Goal: Task Accomplishment & Management: Use online tool/utility

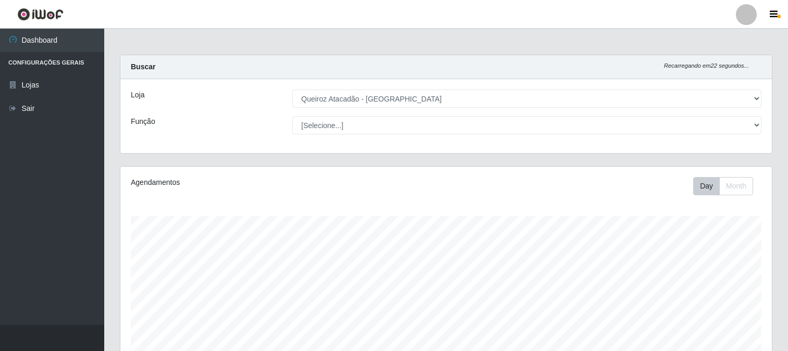
select select "464"
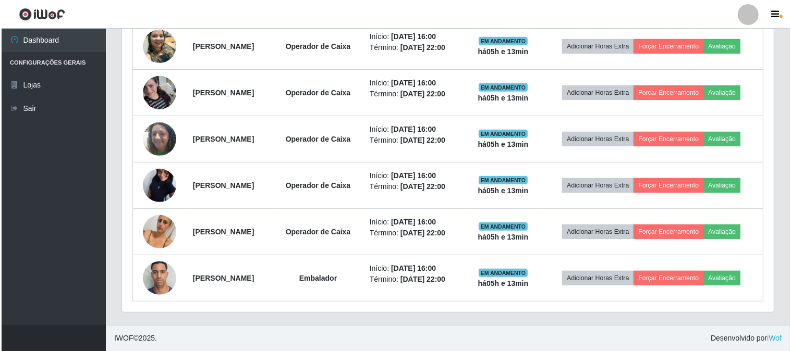
scroll to position [216, 651]
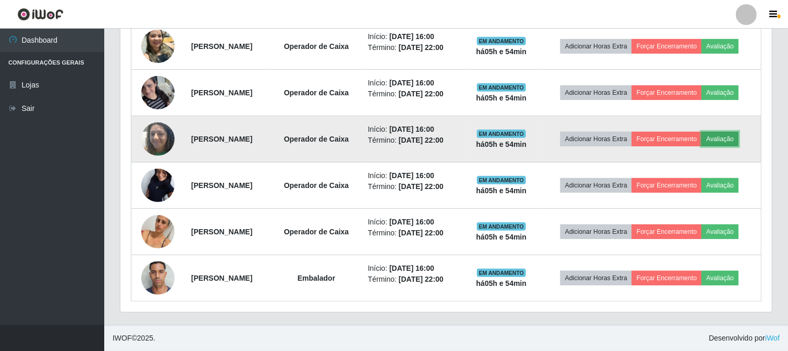
click at [701, 132] on button "Avaliação" at bounding box center [719, 139] width 37 height 15
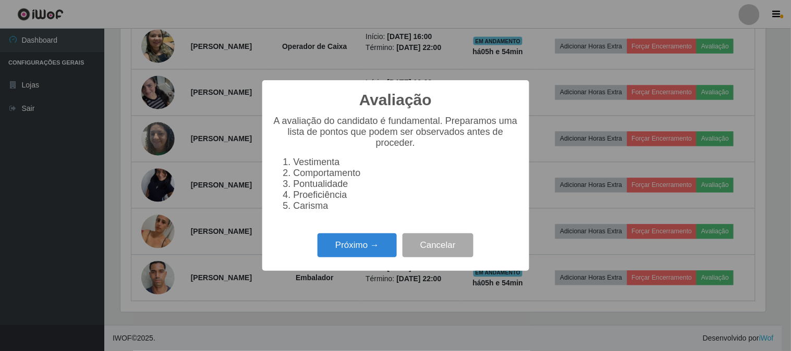
click at [352, 231] on div "Avaliação × A avaliação do candidato é fundamental. Preparamos uma lista de pon…" at bounding box center [395, 175] width 267 height 190
click at [344, 255] on button "Próximo →" at bounding box center [356, 245] width 79 height 24
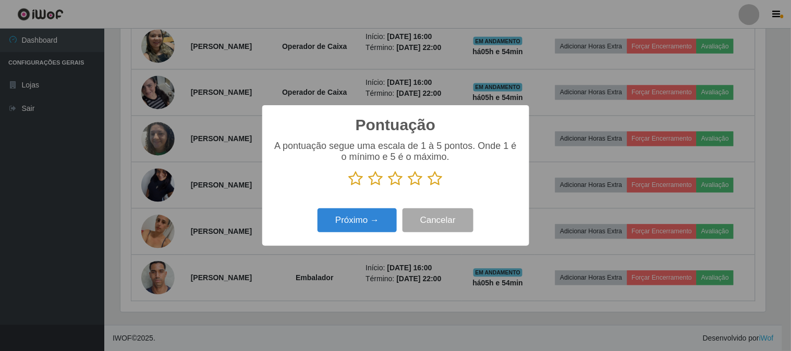
scroll to position [520943, 520514]
click at [435, 178] on icon at bounding box center [435, 179] width 15 height 16
click at [428, 187] on input "radio" at bounding box center [428, 187] width 0 height 0
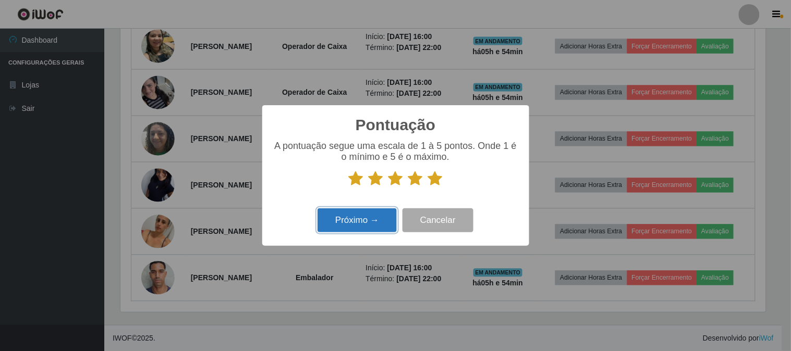
click at [355, 216] on button "Próximo →" at bounding box center [356, 220] width 79 height 24
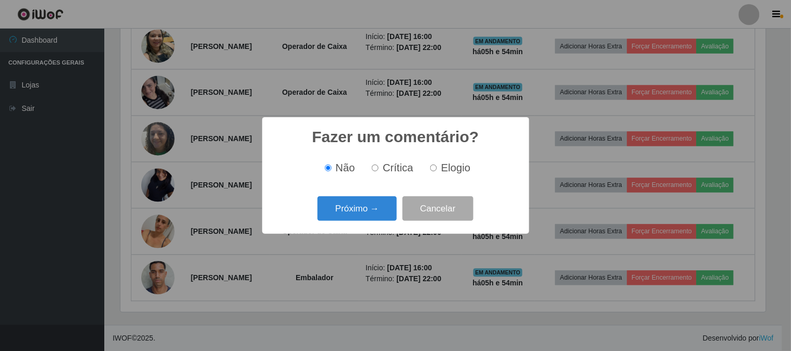
click at [355, 216] on button "Próximo →" at bounding box center [356, 208] width 79 height 24
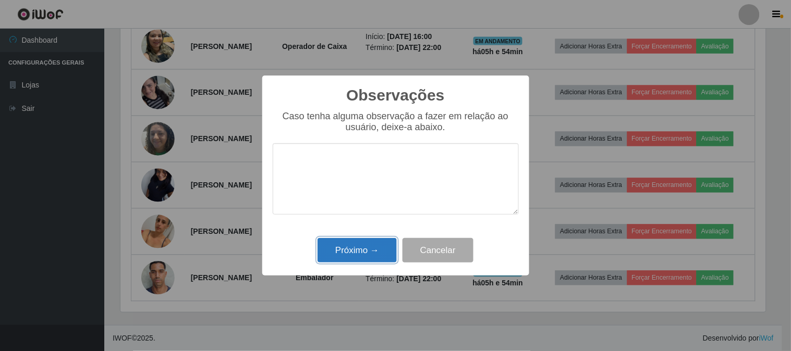
click at [356, 241] on button "Próximo →" at bounding box center [356, 250] width 79 height 24
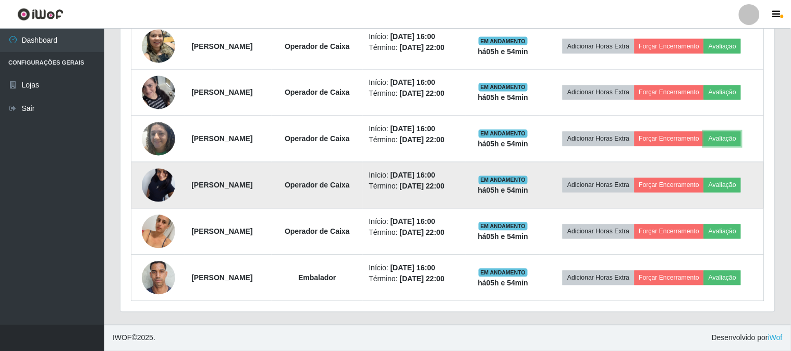
scroll to position [216, 651]
click at [701, 178] on button "Avaliação" at bounding box center [719, 185] width 37 height 15
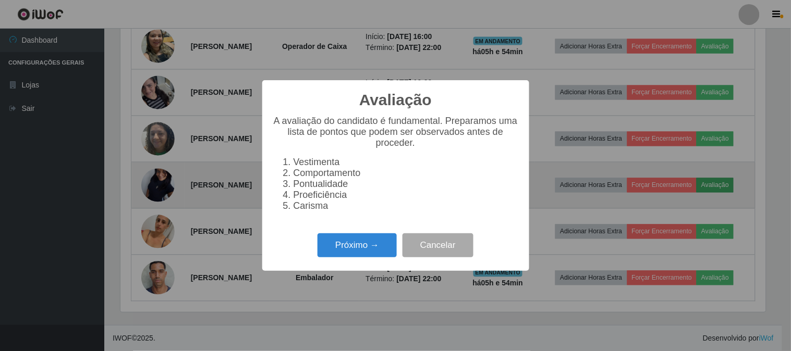
scroll to position [216, 645]
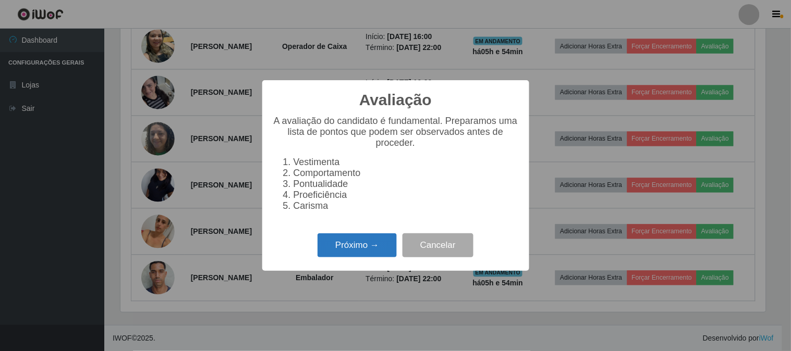
click at [352, 248] on button "Próximo →" at bounding box center [356, 245] width 79 height 24
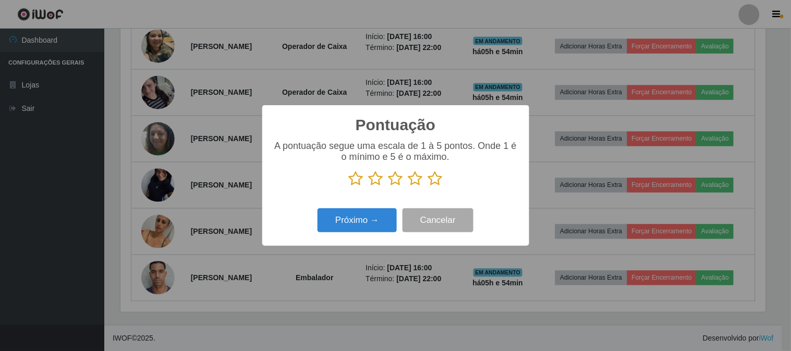
click at [444, 178] on p at bounding box center [396, 179] width 246 height 16
click at [432, 182] on icon at bounding box center [435, 179] width 15 height 16
click at [428, 187] on input "radio" at bounding box center [428, 187] width 0 height 0
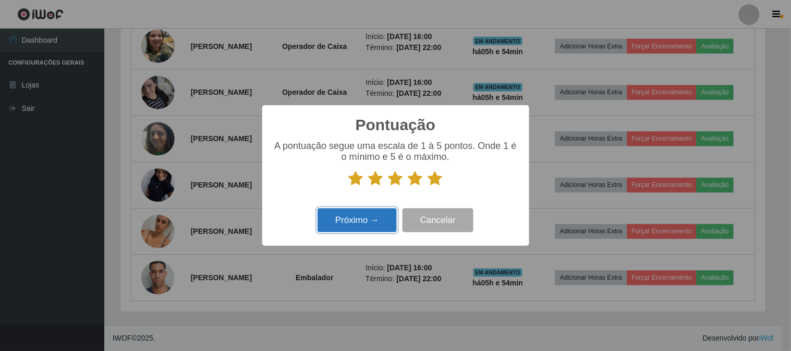
click at [373, 213] on button "Próximo →" at bounding box center [356, 220] width 79 height 24
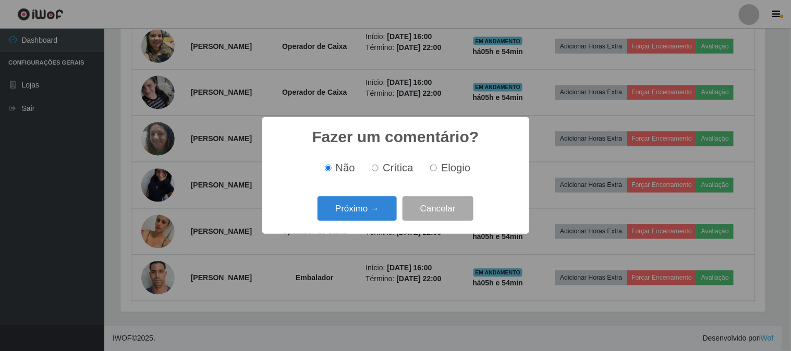
click at [373, 213] on button "Próximo →" at bounding box center [356, 208] width 79 height 24
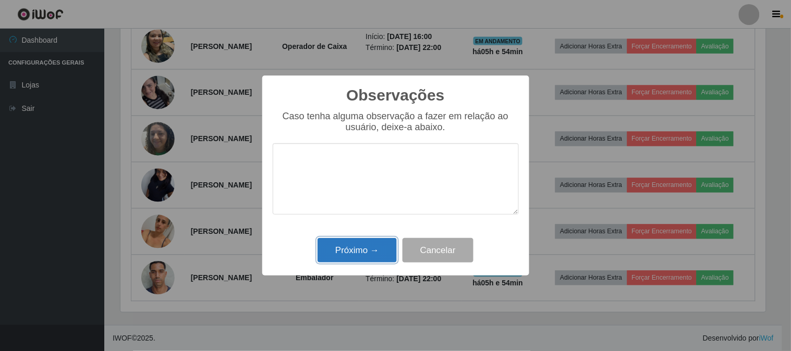
click at [347, 247] on button "Próximo →" at bounding box center [356, 250] width 79 height 24
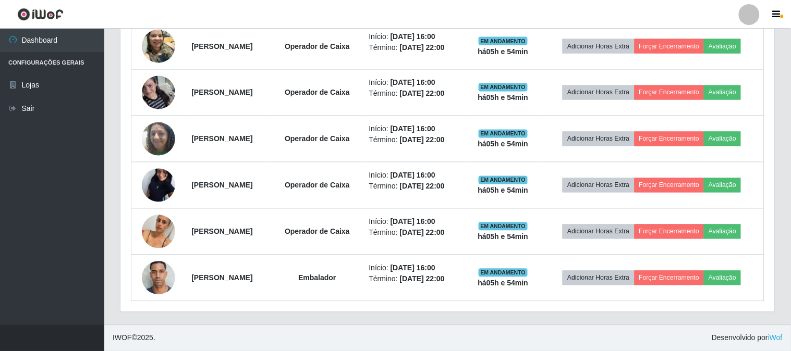
scroll to position [216, 651]
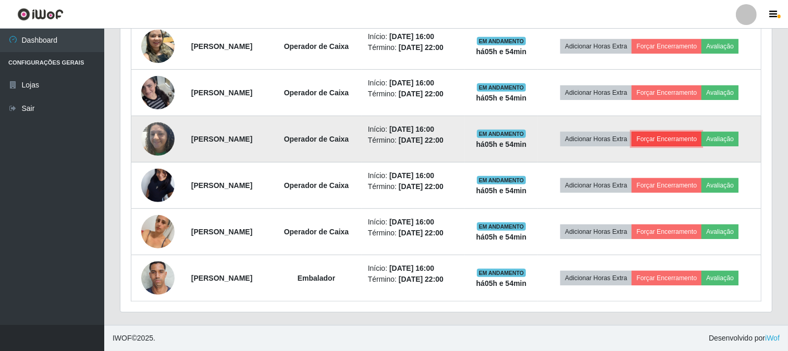
click at [701, 132] on button "Forçar Encerramento" at bounding box center [667, 139] width 70 height 15
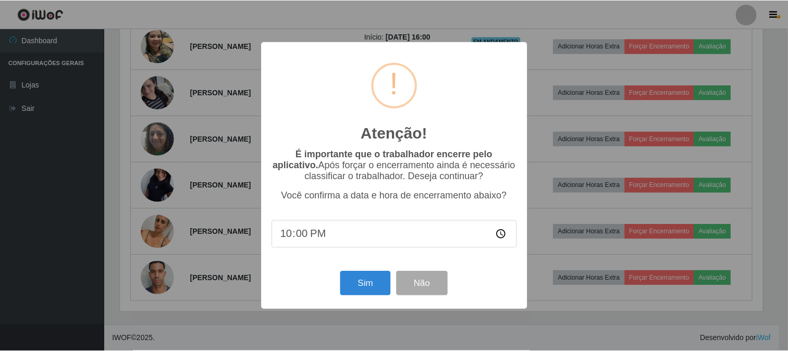
scroll to position [216, 645]
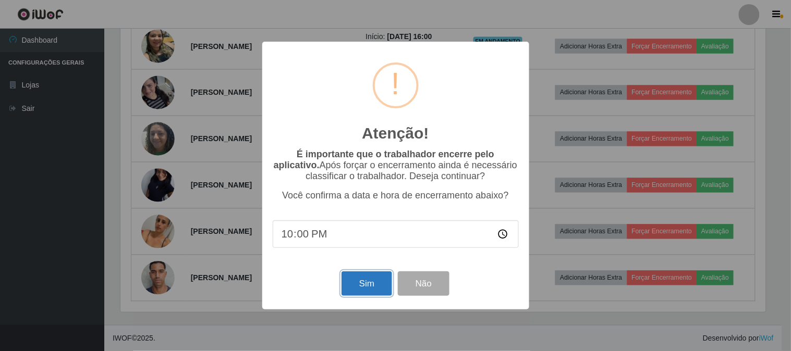
click at [368, 282] on button "Sim" at bounding box center [366, 284] width 51 height 24
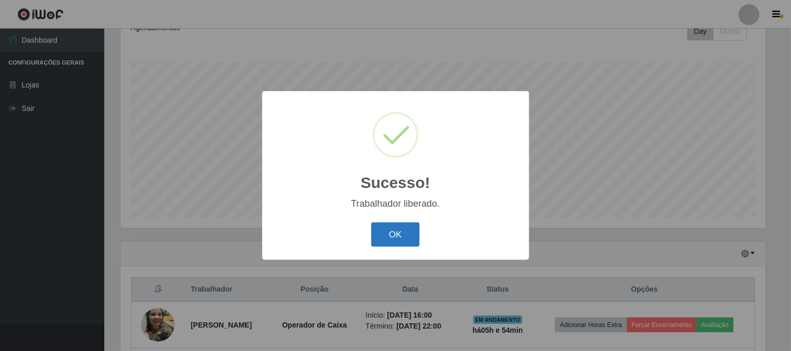
click at [378, 233] on button "OK" at bounding box center [395, 235] width 48 height 24
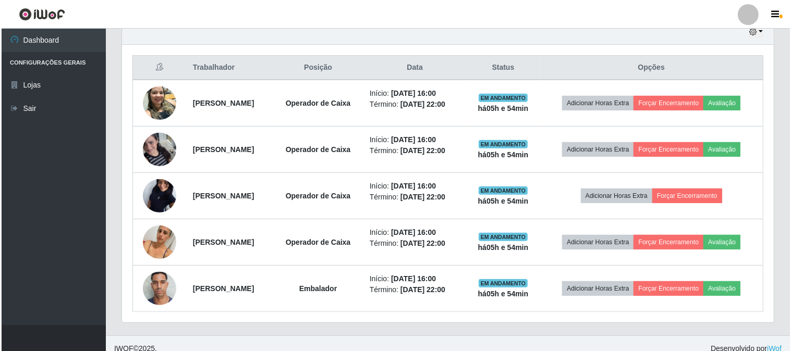
scroll to position [387, 0]
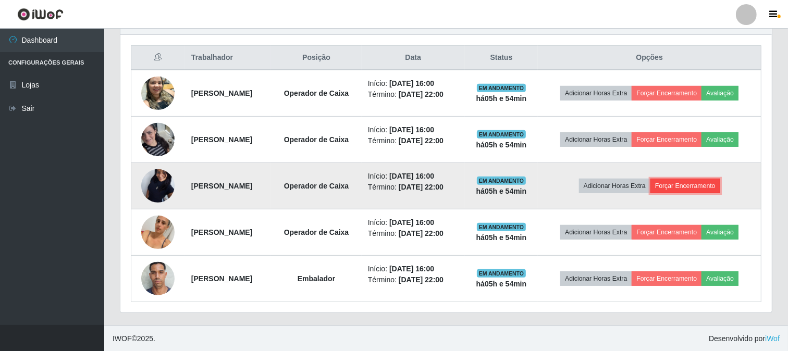
click at [700, 193] on button "Forçar Encerramento" at bounding box center [685, 186] width 70 height 15
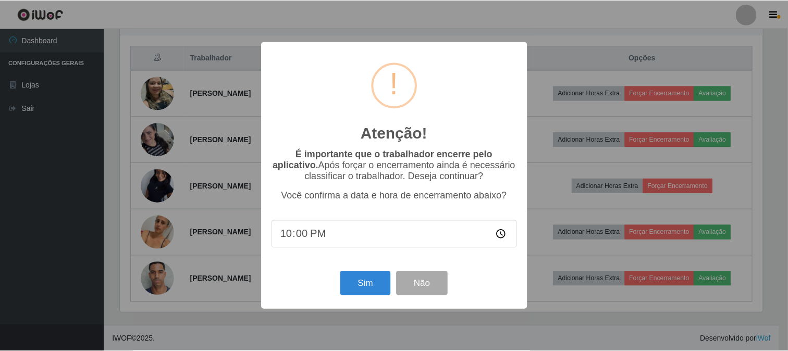
scroll to position [216, 645]
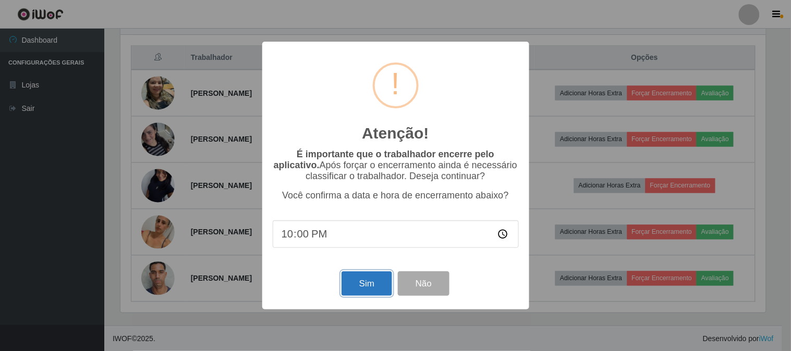
click at [350, 275] on button "Sim" at bounding box center [366, 284] width 51 height 24
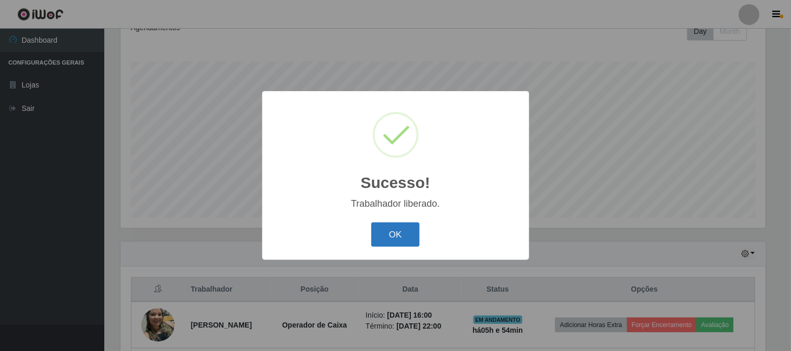
click at [380, 231] on button "OK" at bounding box center [395, 235] width 48 height 24
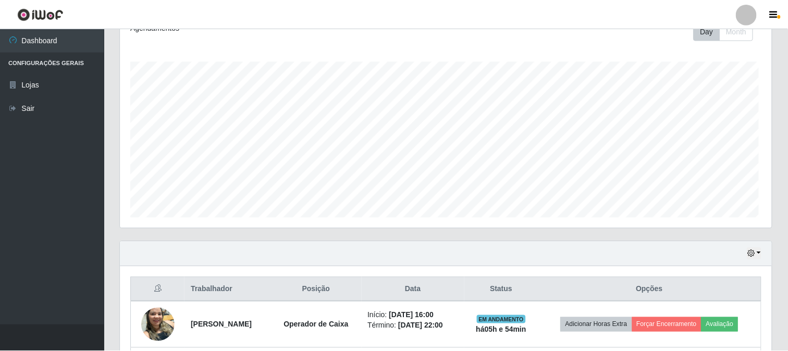
scroll to position [0, 0]
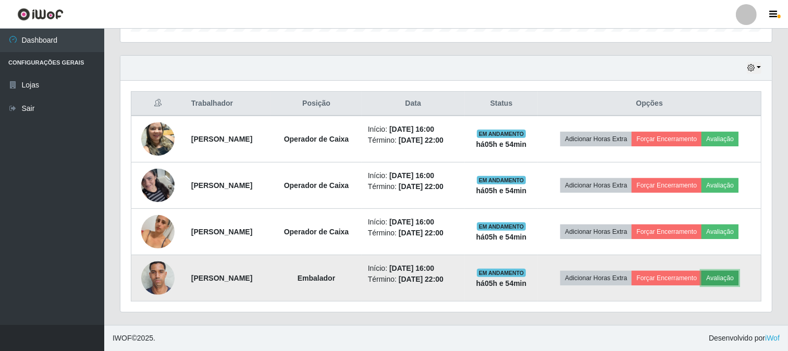
click at [701, 278] on button "Avaliação" at bounding box center [719, 278] width 37 height 15
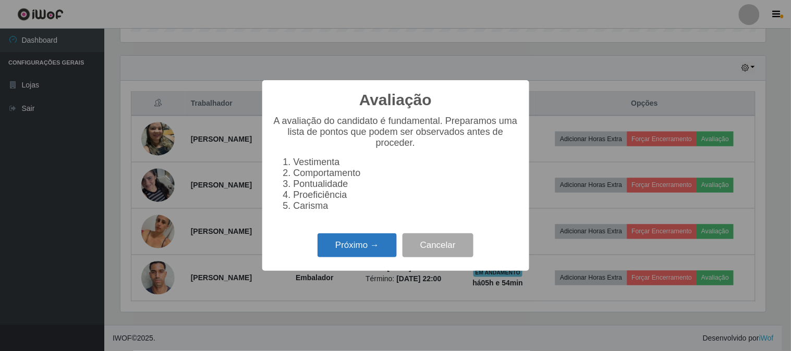
click at [376, 251] on button "Próximo →" at bounding box center [356, 245] width 79 height 24
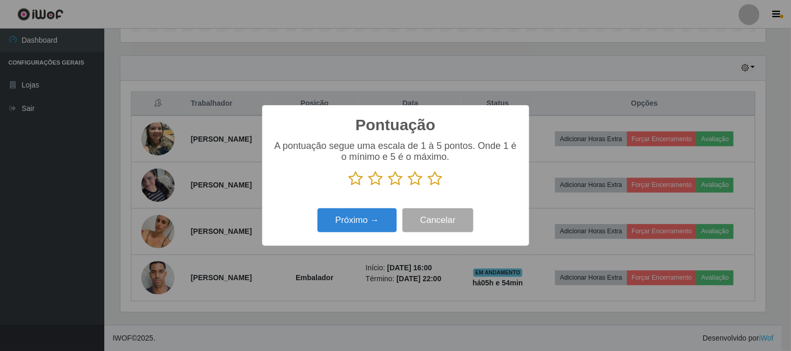
click at [438, 178] on icon at bounding box center [435, 179] width 15 height 16
click at [428, 187] on input "radio" at bounding box center [428, 187] width 0 height 0
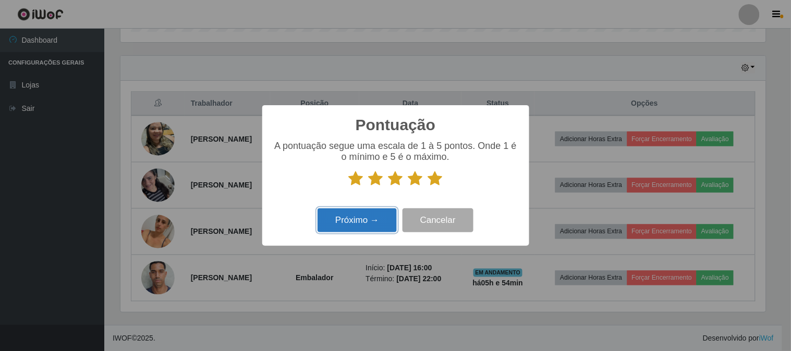
click at [375, 220] on button "Próximo →" at bounding box center [356, 220] width 79 height 24
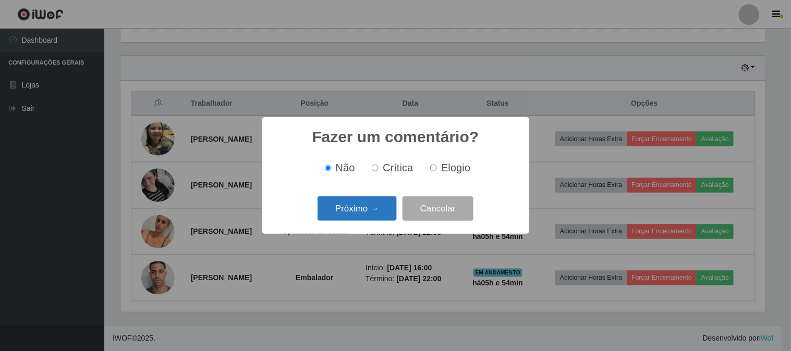
click at [363, 221] on button "Próximo →" at bounding box center [356, 208] width 79 height 24
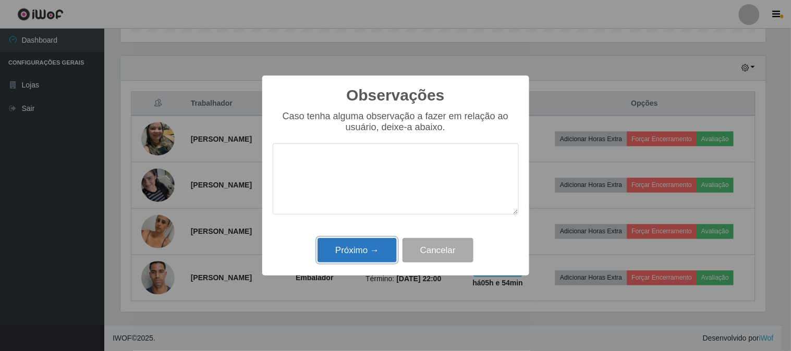
click at [363, 243] on button "Próximo →" at bounding box center [356, 250] width 79 height 24
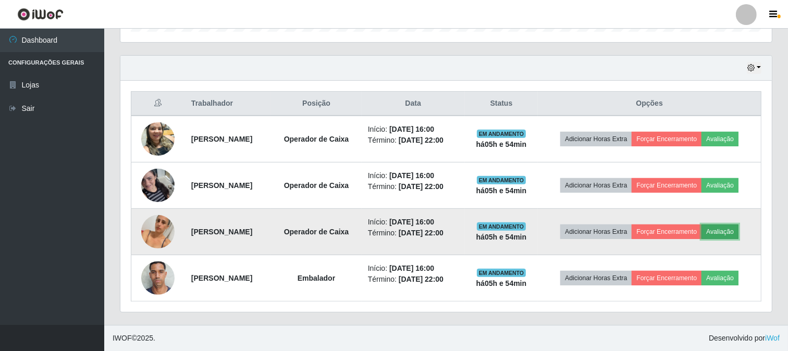
click at [701, 227] on button "Avaliação" at bounding box center [719, 232] width 37 height 15
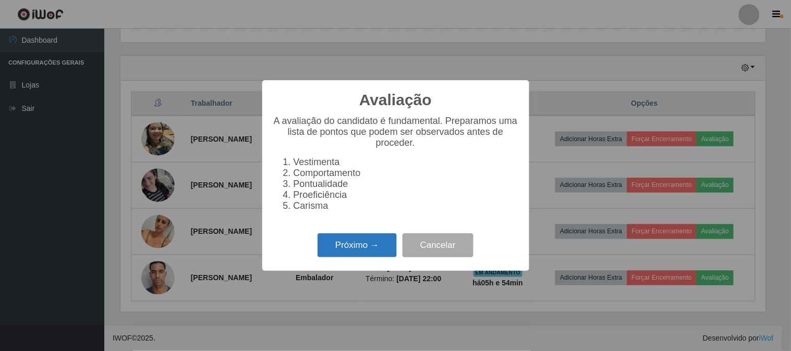
click at [365, 248] on button "Próximo →" at bounding box center [356, 245] width 79 height 24
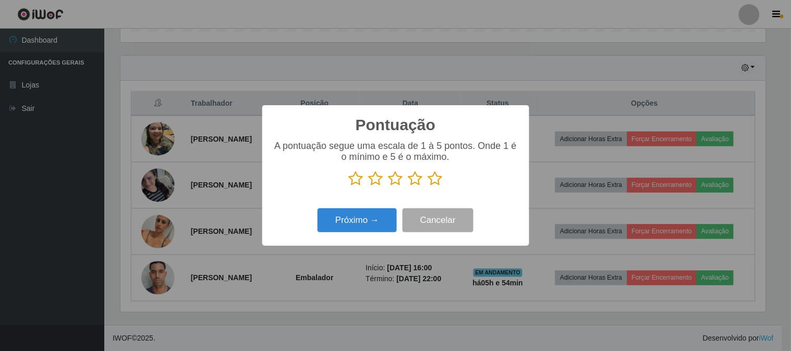
drag, startPoint x: 441, startPoint y: 180, endPoint x: 405, endPoint y: 197, distance: 39.4
click at [439, 180] on icon at bounding box center [435, 179] width 15 height 16
click at [428, 187] on input "radio" at bounding box center [428, 187] width 0 height 0
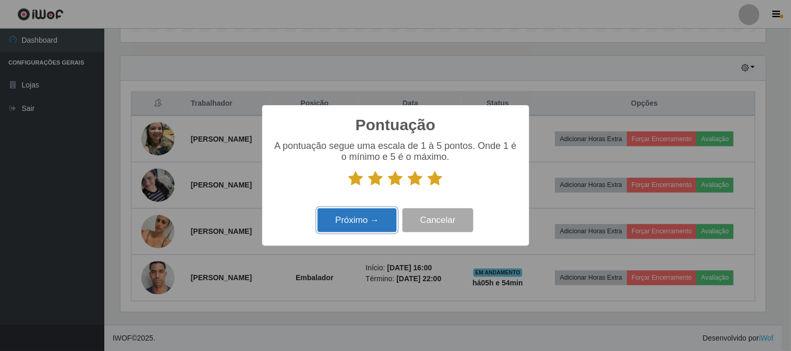
click at [374, 218] on button "Próximo →" at bounding box center [356, 220] width 79 height 24
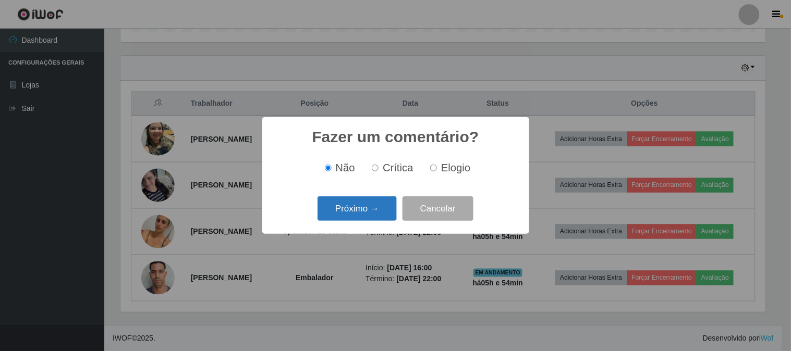
click at [375, 204] on button "Próximo →" at bounding box center [356, 208] width 79 height 24
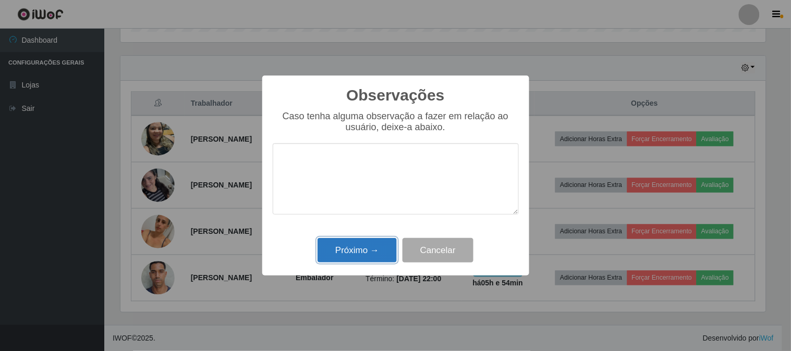
click at [364, 252] on button "Próximo →" at bounding box center [356, 250] width 79 height 24
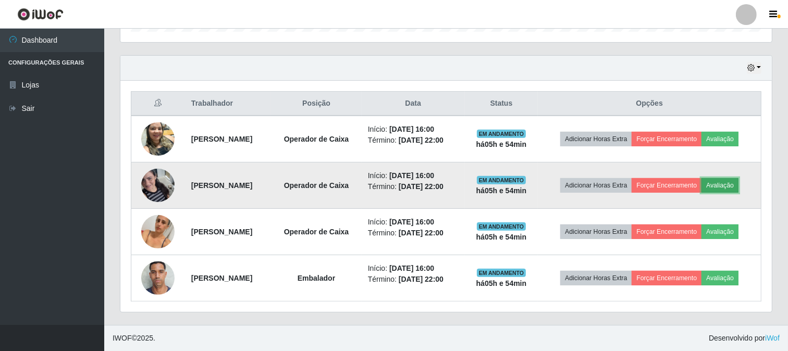
click at [701, 178] on button "Avaliação" at bounding box center [719, 185] width 37 height 15
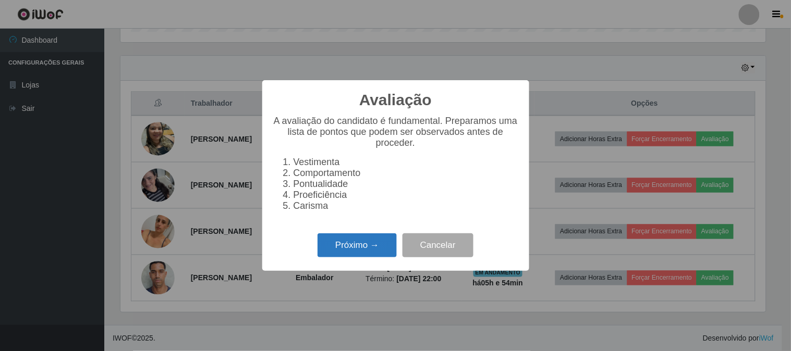
click at [347, 242] on button "Próximo →" at bounding box center [356, 245] width 79 height 24
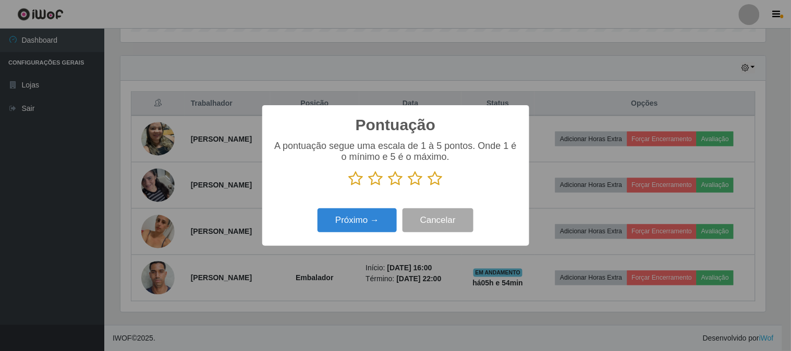
click at [437, 179] on icon at bounding box center [435, 179] width 15 height 16
click at [428, 187] on input "radio" at bounding box center [428, 187] width 0 height 0
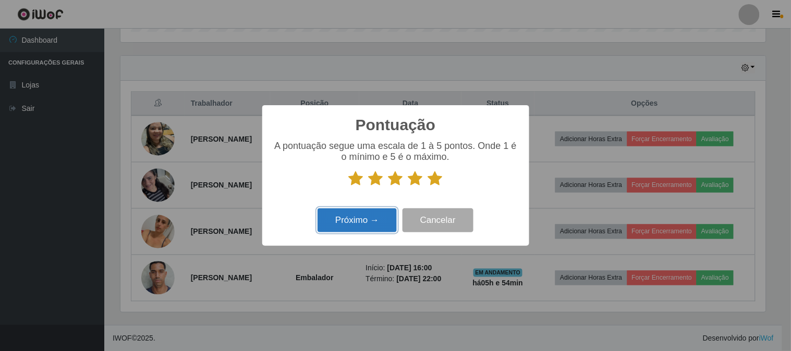
click at [370, 216] on button "Próximo →" at bounding box center [356, 220] width 79 height 24
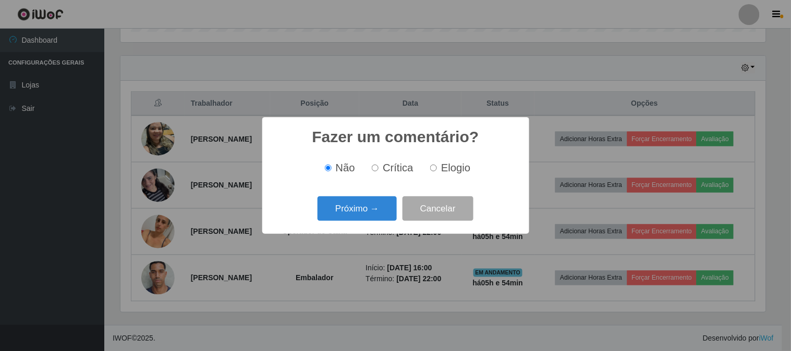
click at [370, 216] on button "Próximo →" at bounding box center [356, 208] width 79 height 24
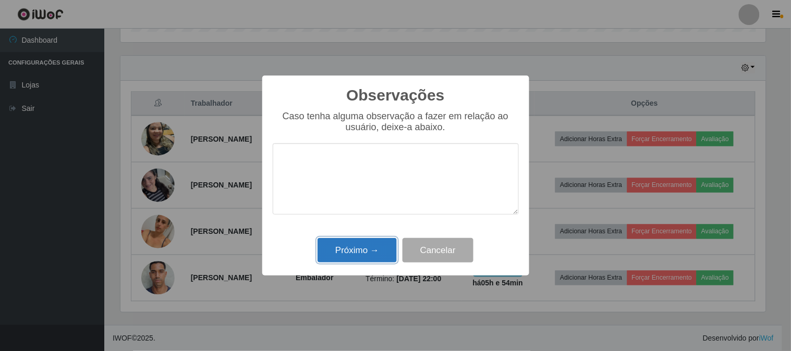
click at [351, 247] on button "Próximo →" at bounding box center [356, 250] width 79 height 24
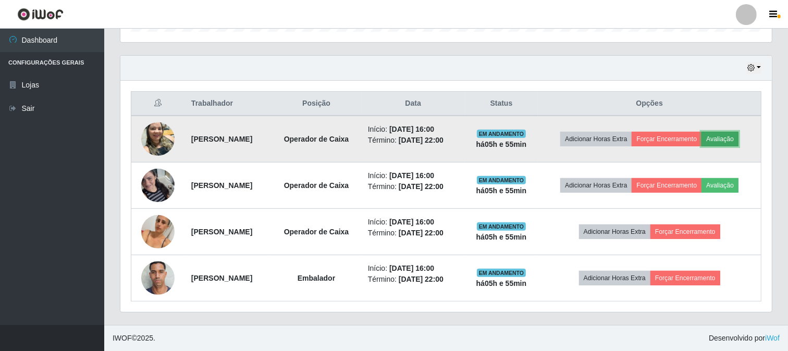
click at [701, 132] on button "Avaliação" at bounding box center [719, 139] width 37 height 15
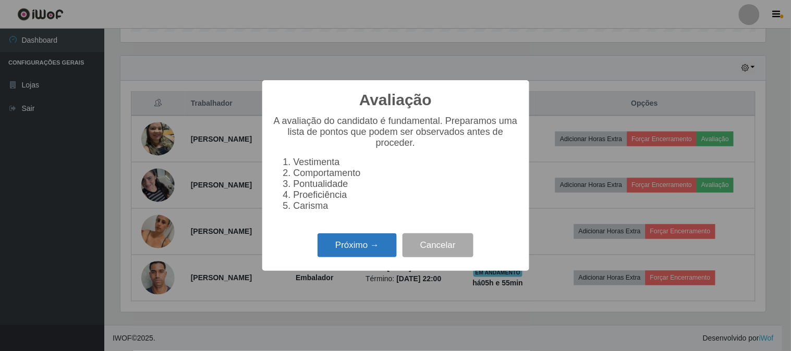
click at [348, 245] on button "Próximo →" at bounding box center [356, 245] width 79 height 24
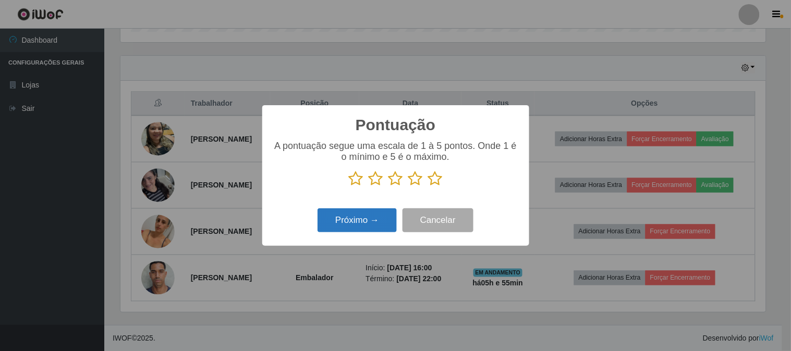
click at [377, 210] on button "Próximo →" at bounding box center [356, 220] width 79 height 24
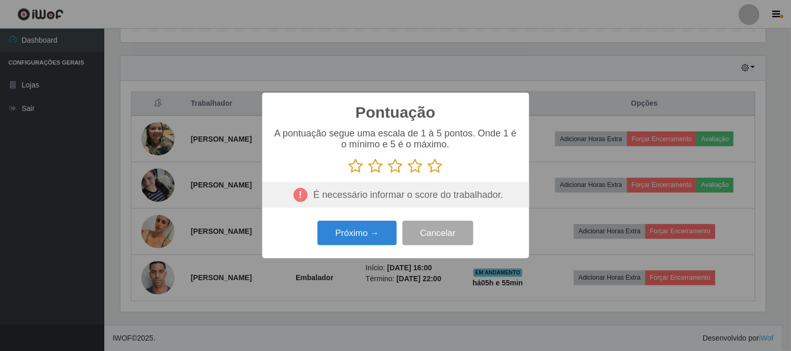
click at [439, 170] on icon at bounding box center [435, 166] width 15 height 16
click at [428, 174] on input "radio" at bounding box center [428, 174] width 0 height 0
click at [370, 230] on button "Próximo →" at bounding box center [356, 233] width 79 height 24
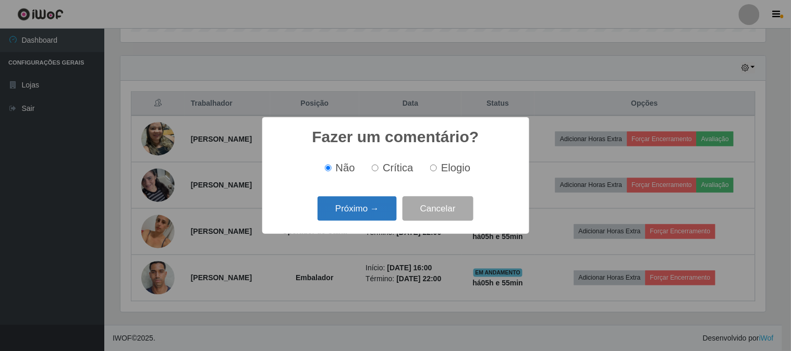
click at [370, 219] on button "Próximo →" at bounding box center [356, 208] width 79 height 24
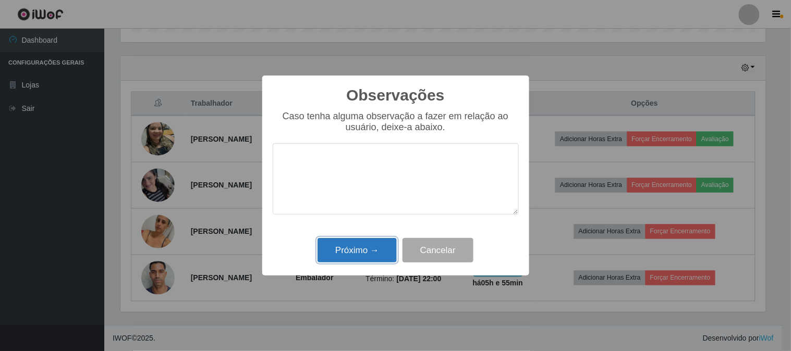
click at [360, 254] on button "Próximo →" at bounding box center [356, 250] width 79 height 24
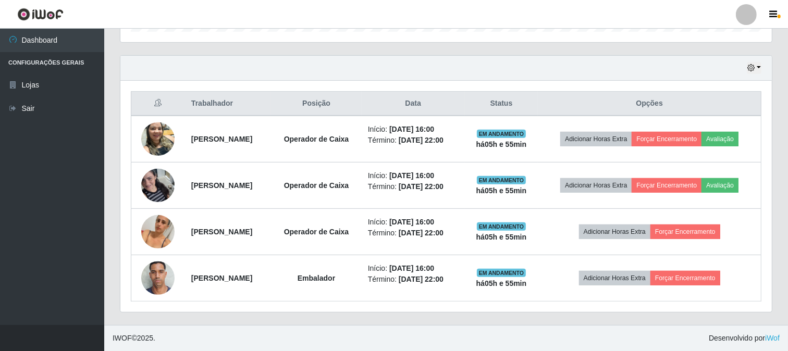
click at [773, 133] on div "Hoje 1 dia 3 dias 1 Semana Não encerrados Trabalhador Posição Data Status Opçõe…" at bounding box center [446, 190] width 668 height 270
click at [780, 109] on div "Carregando... Buscar Recarregando em 15 segundos... Loja [Selecione...] Queiroz…" at bounding box center [446, 19] width 684 height 611
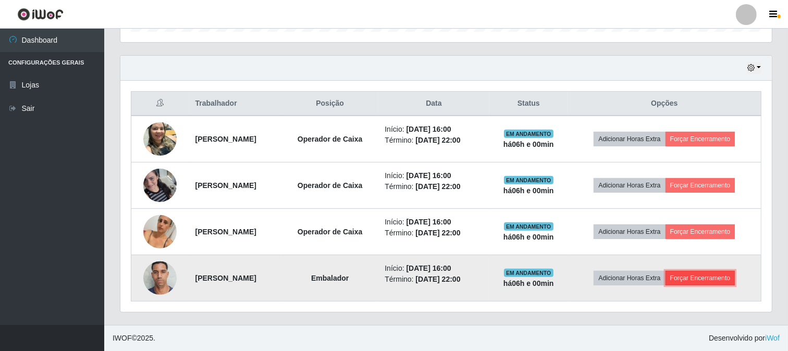
click at [706, 279] on button "Forçar Encerramento" at bounding box center [701, 278] width 70 height 15
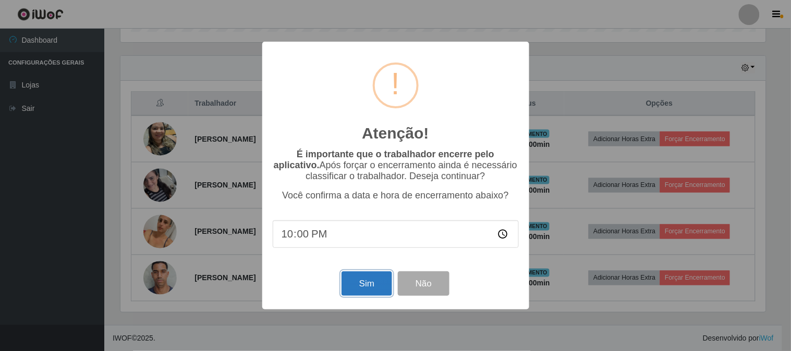
click at [355, 282] on button "Sim" at bounding box center [366, 284] width 51 height 24
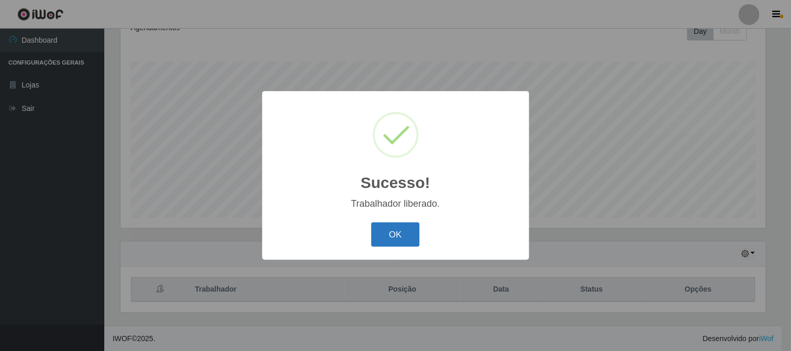
click at [413, 231] on button "OK" at bounding box center [395, 235] width 48 height 24
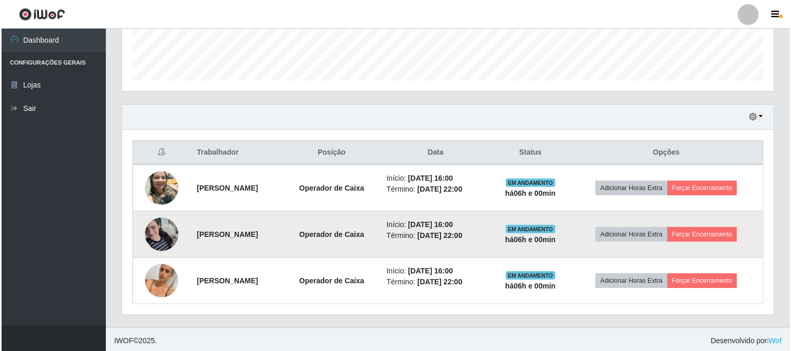
scroll to position [294, 0]
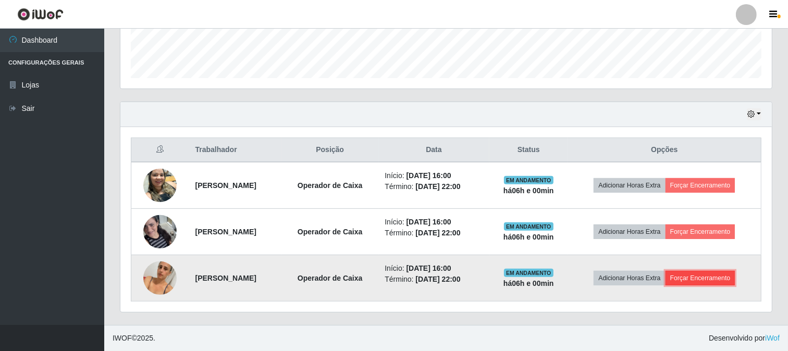
click at [717, 277] on button "Forçar Encerramento" at bounding box center [701, 278] width 70 height 15
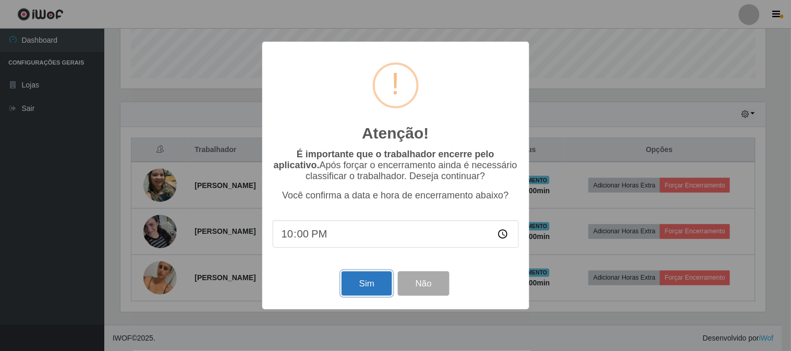
click at [350, 278] on button "Sim" at bounding box center [366, 284] width 51 height 24
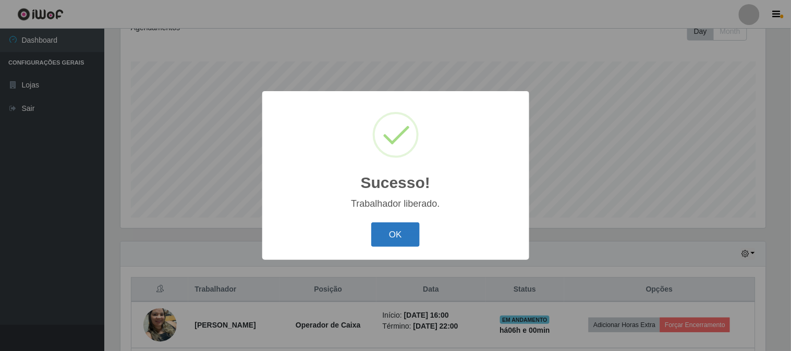
click at [398, 232] on button "OK" at bounding box center [395, 235] width 48 height 24
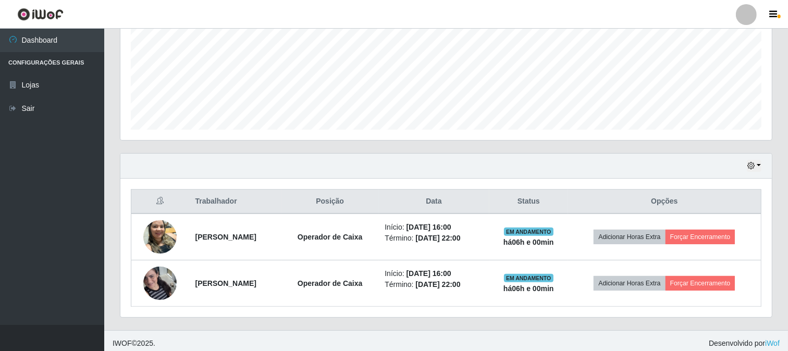
scroll to position [248, 0]
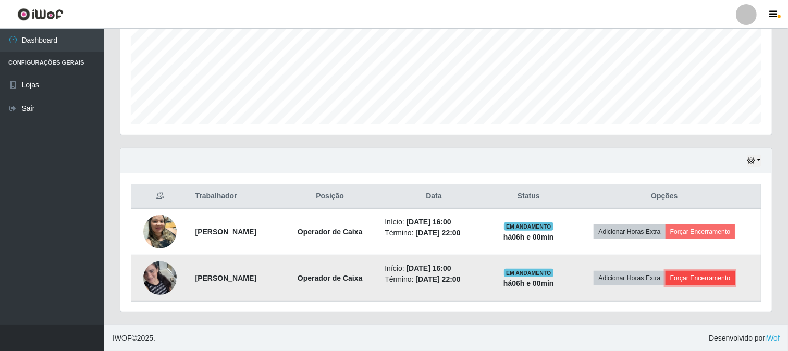
click at [716, 272] on button "Forçar Encerramento" at bounding box center [701, 278] width 70 height 15
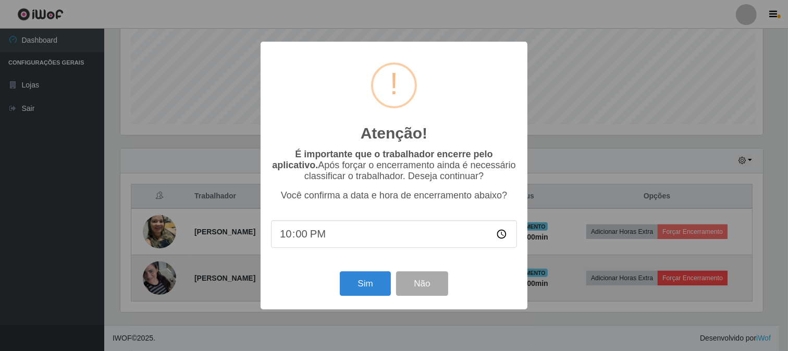
scroll to position [216, 645]
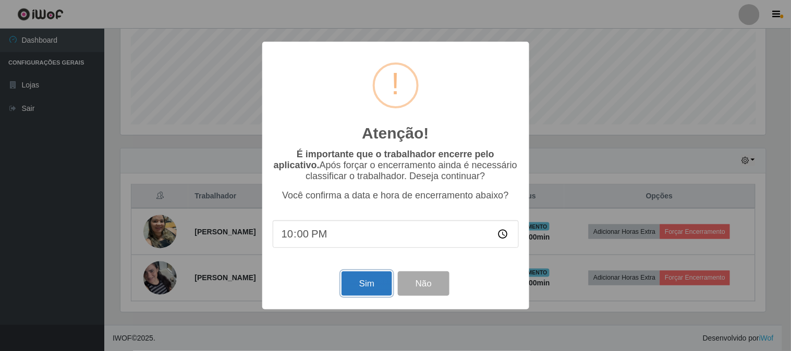
click at [365, 275] on button "Sim" at bounding box center [366, 284] width 51 height 24
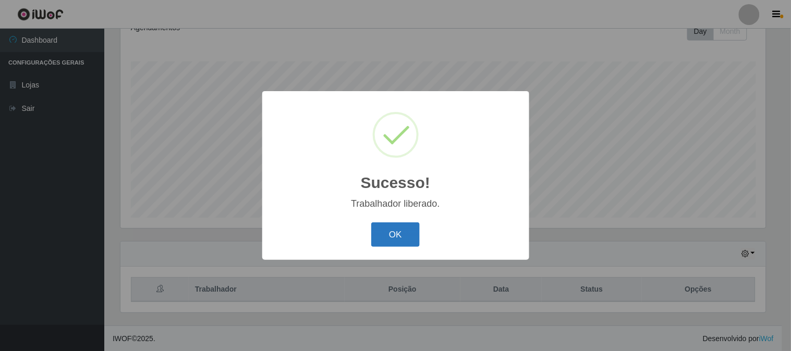
click at [381, 235] on button "OK" at bounding box center [395, 235] width 48 height 24
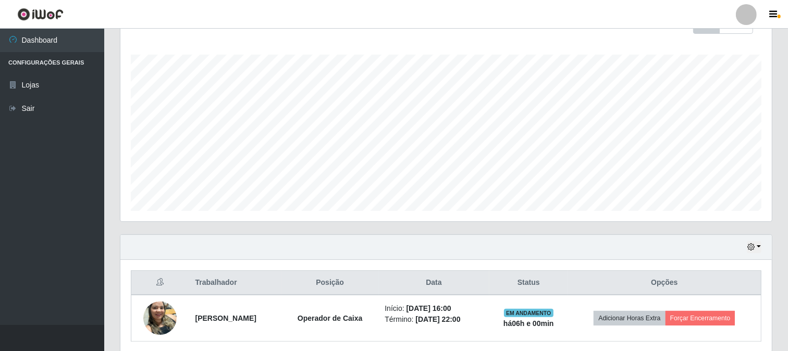
scroll to position [201, 0]
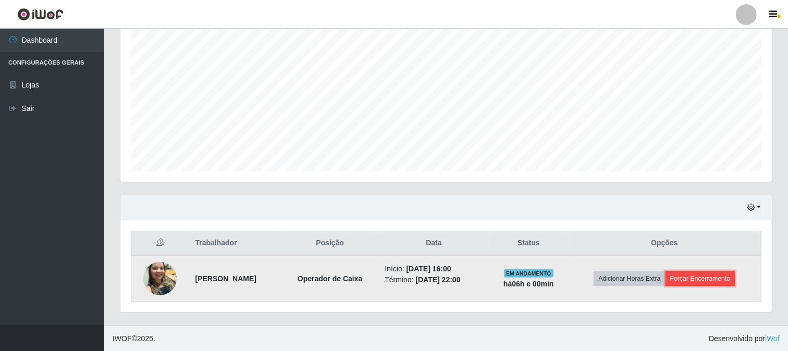
click at [686, 276] on button "Forçar Encerramento" at bounding box center [701, 279] width 70 height 15
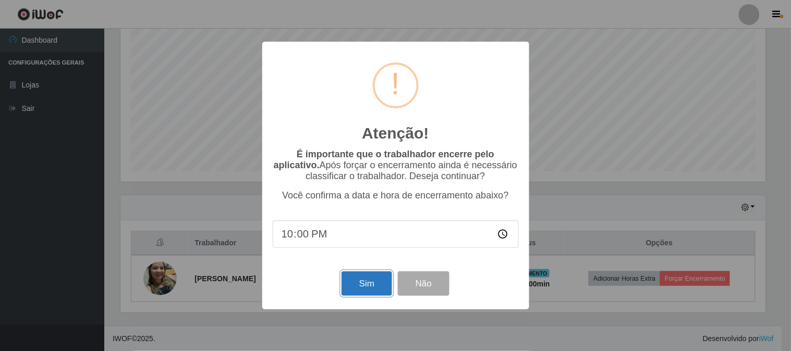
click at [365, 282] on button "Sim" at bounding box center [366, 284] width 51 height 24
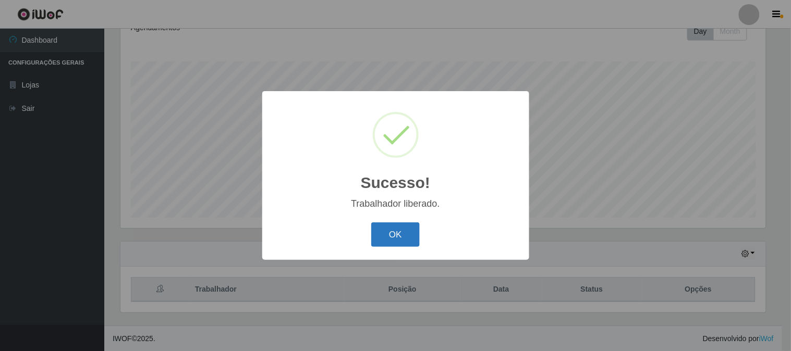
click at [383, 236] on button "OK" at bounding box center [395, 235] width 48 height 24
